Goal: Check status: Check status

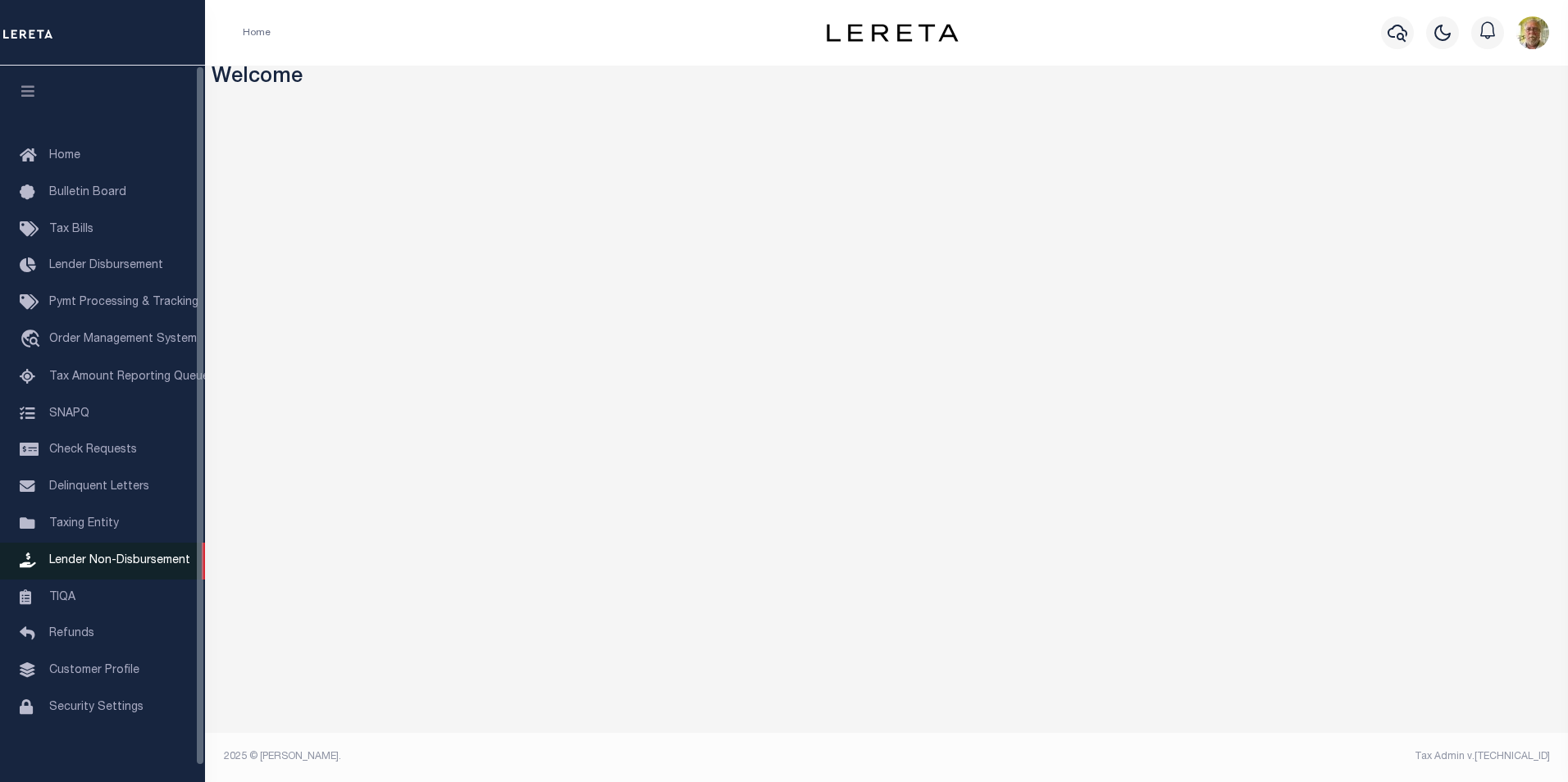
click at [113, 563] on span "Lender Non-Disbursement" at bounding box center [119, 560] width 141 height 11
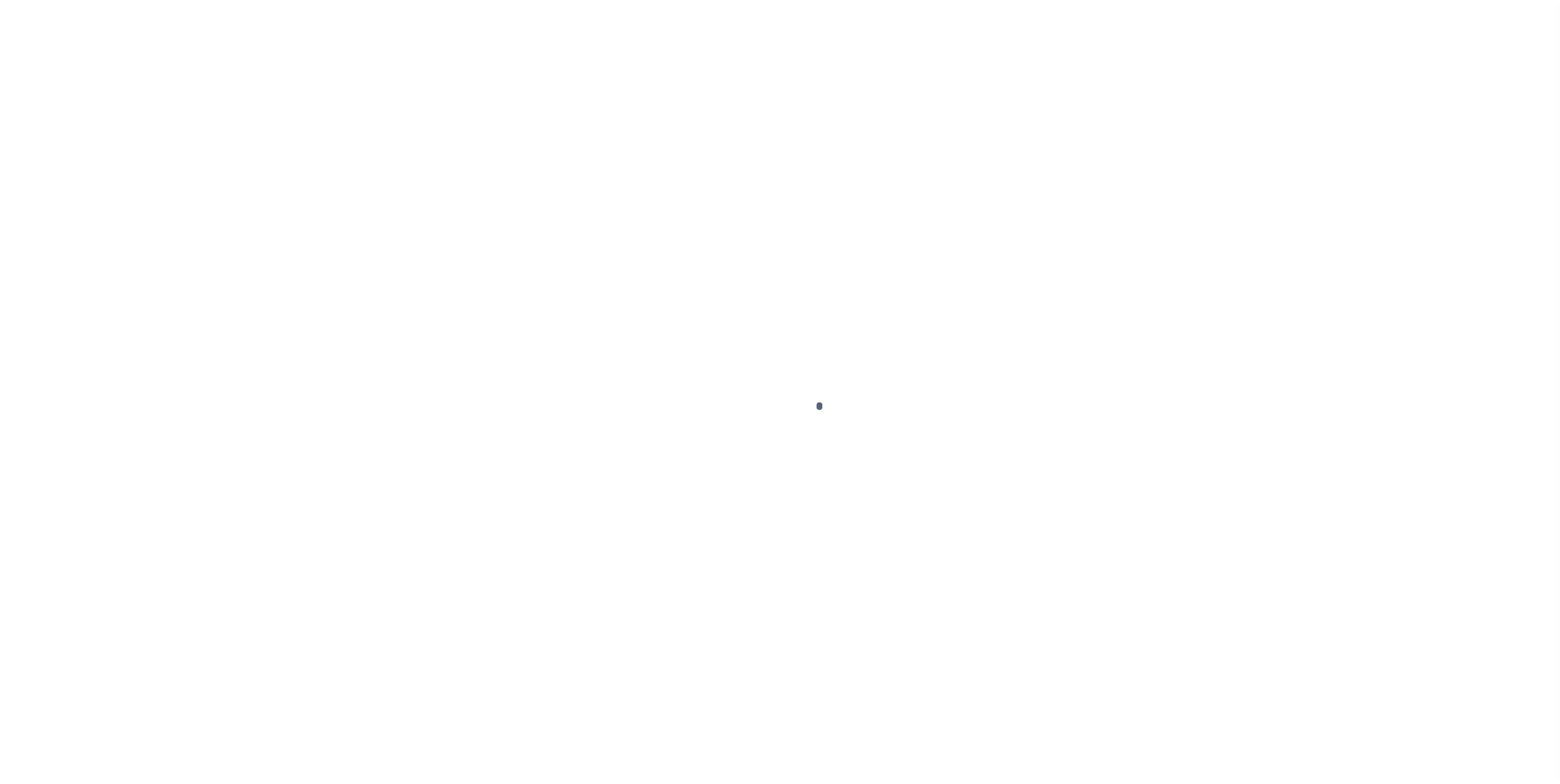
scroll to position [16, 0]
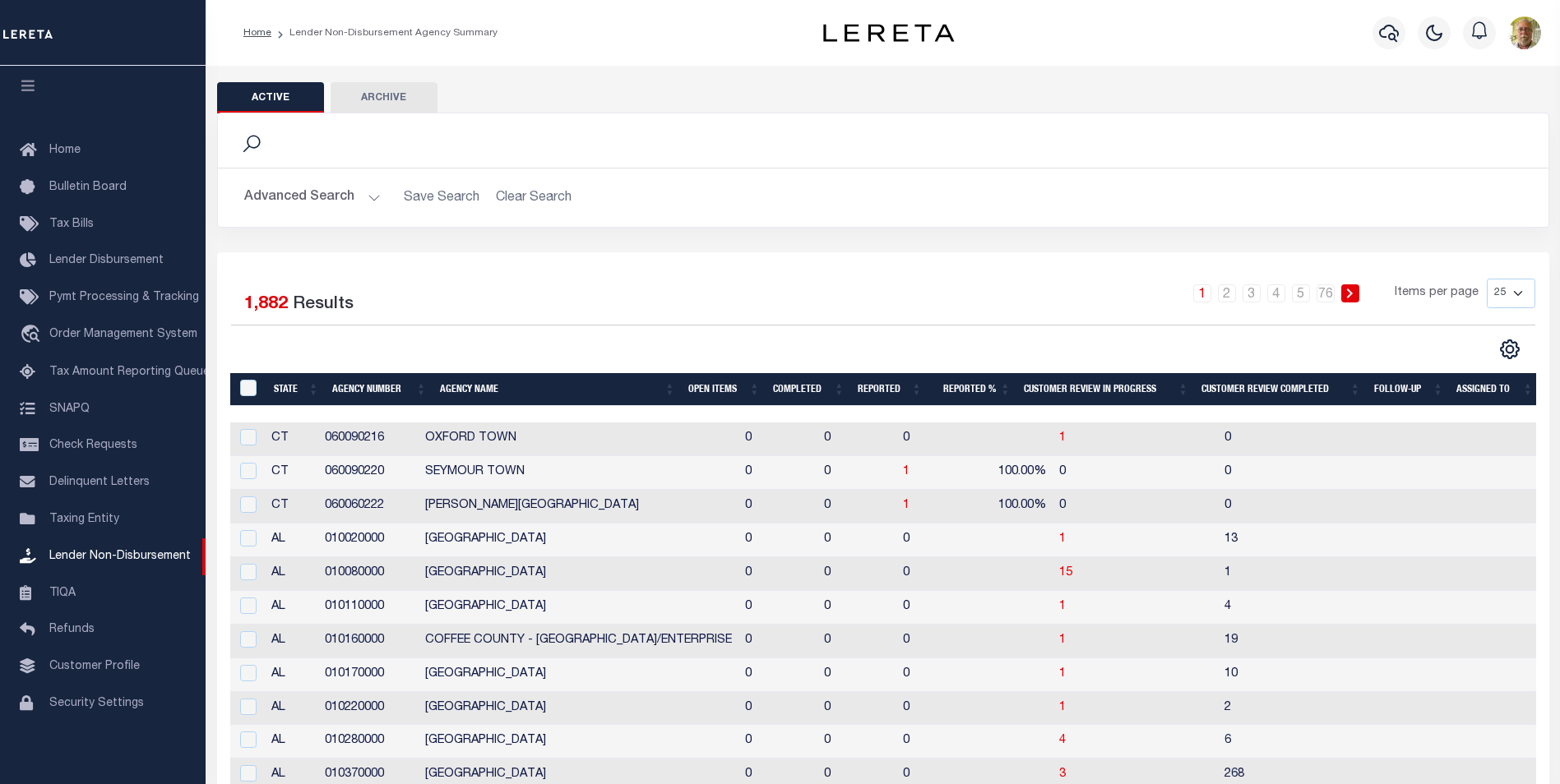
click at [375, 193] on button "Advanced Search" at bounding box center [312, 198] width 136 height 32
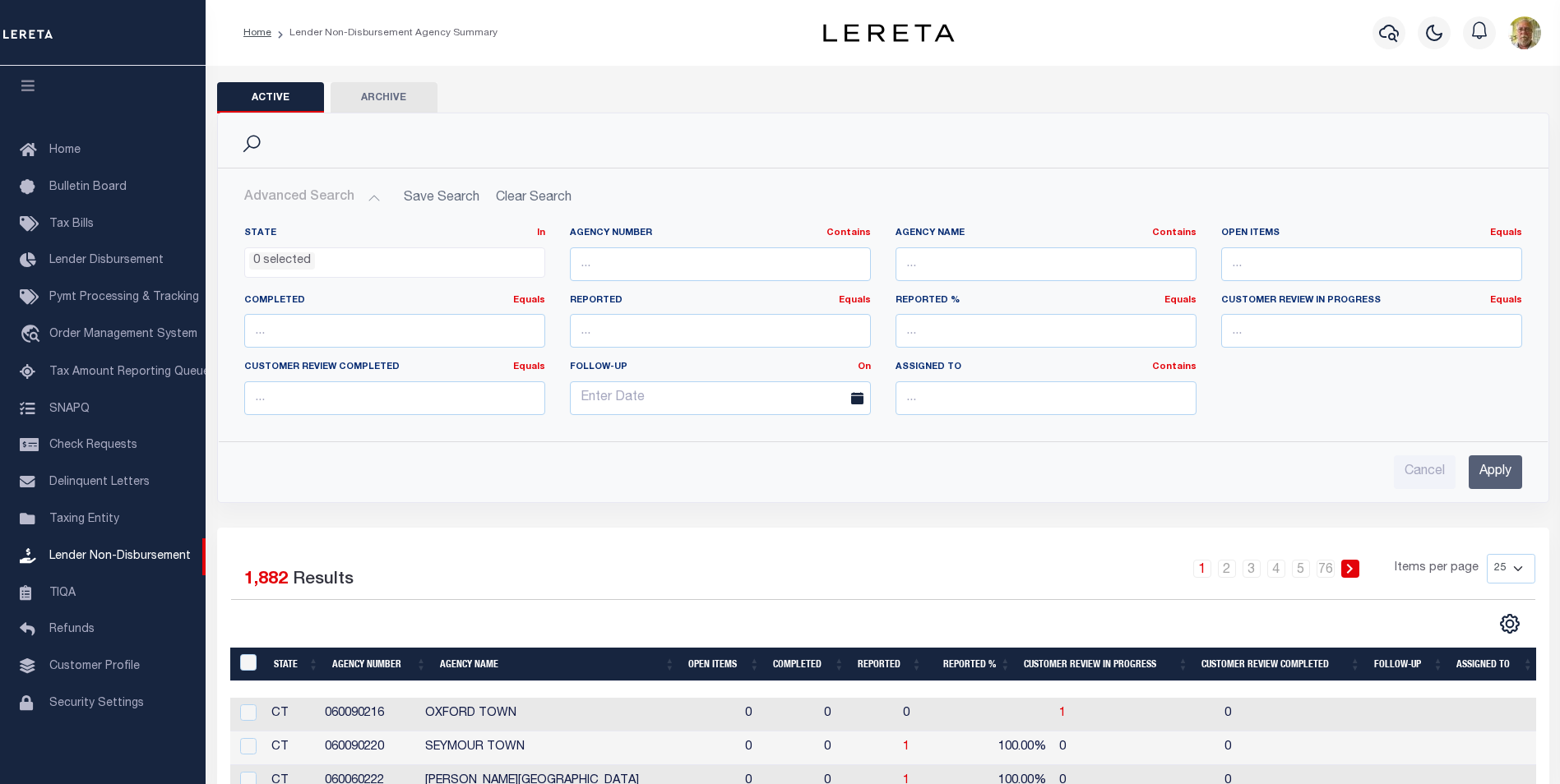
click at [1487, 474] on input "Apply" at bounding box center [1495, 472] width 54 height 34
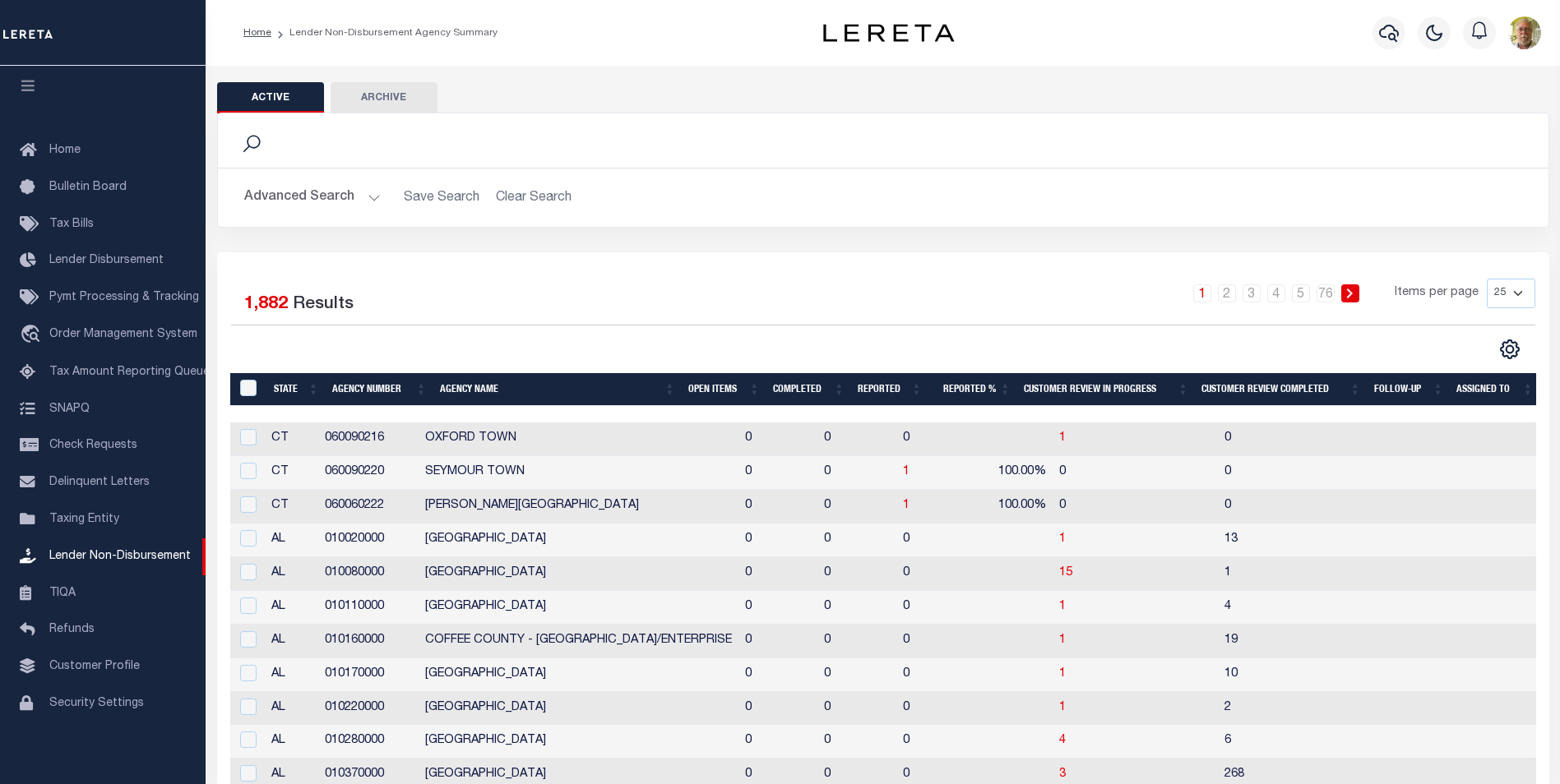
click at [712, 389] on th "Open Items" at bounding box center [724, 390] width 85 height 34
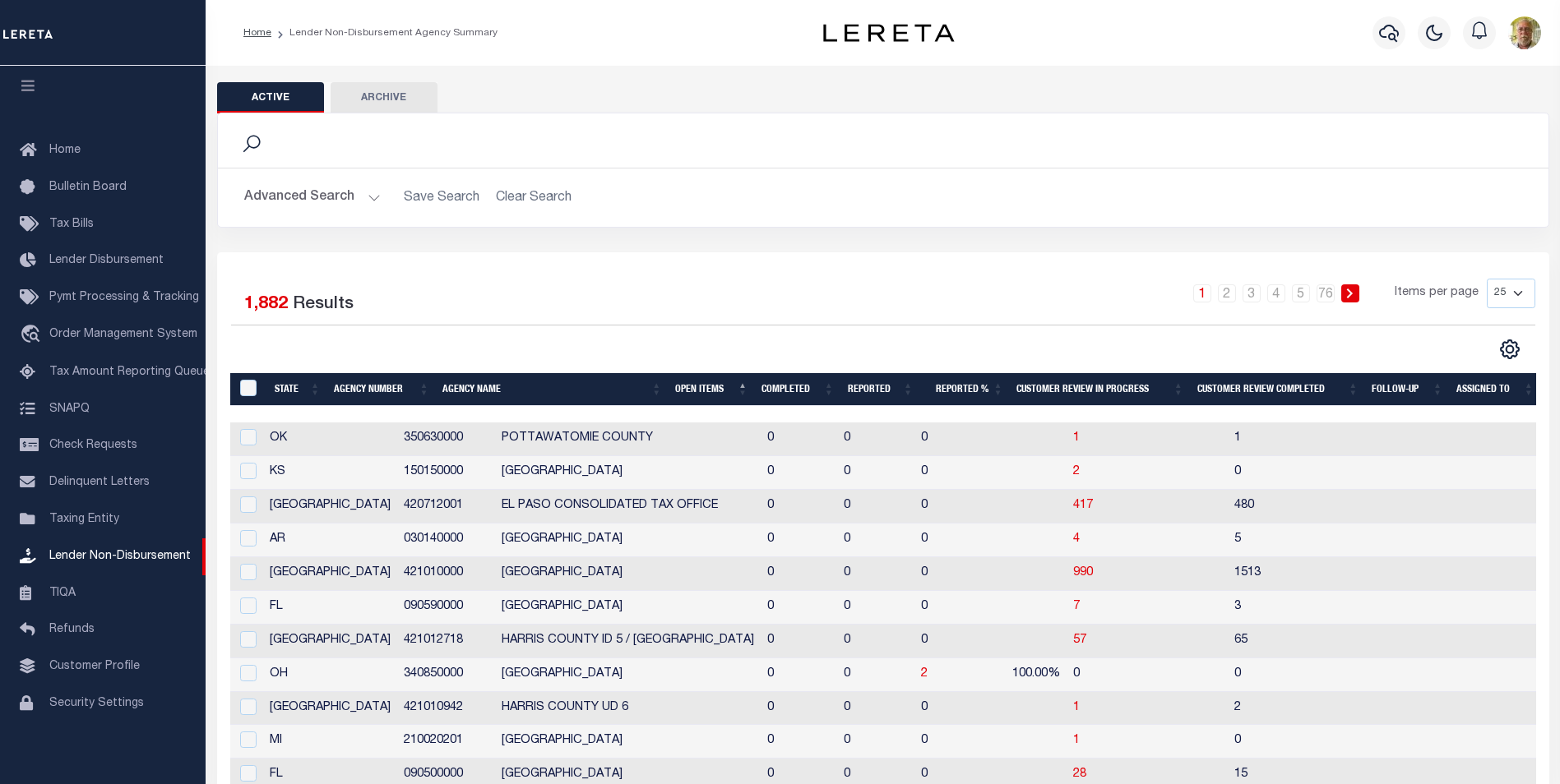
click at [712, 389] on th "Open Items" at bounding box center [712, 390] width 87 height 34
